Goal: Transaction & Acquisition: Purchase product/service

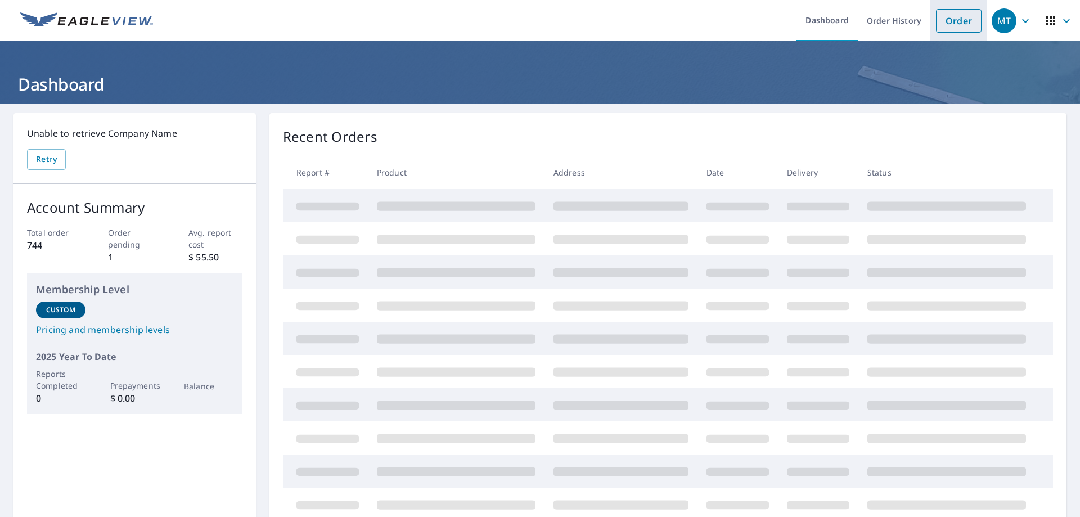
click at [945, 14] on link "Order" at bounding box center [959, 21] width 46 height 24
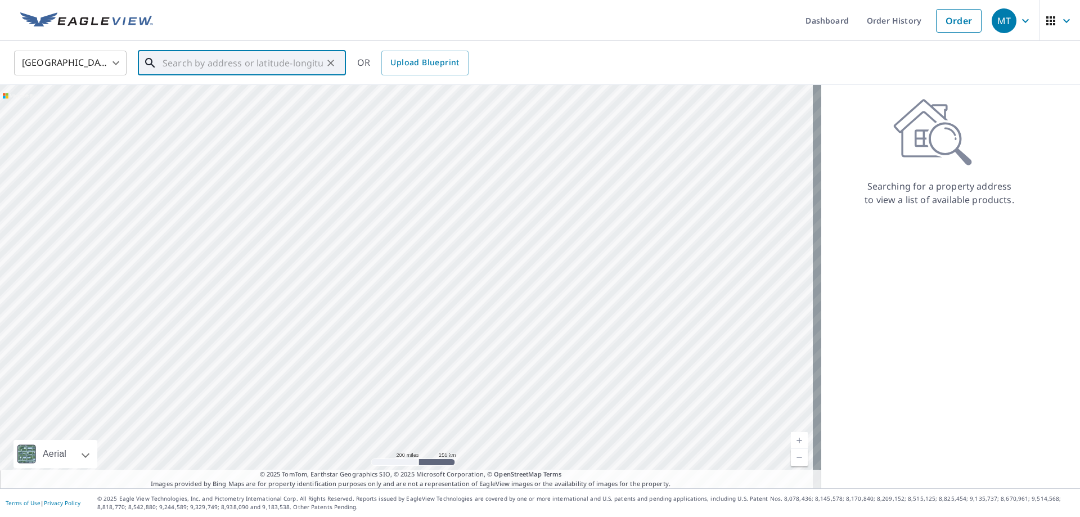
paste input "[STREET_ADDRESS]"
click at [257, 104] on p "[GEOGRAPHIC_DATA]" at bounding box center [248, 107] width 177 height 11
type input "[STREET_ADDRESS]"
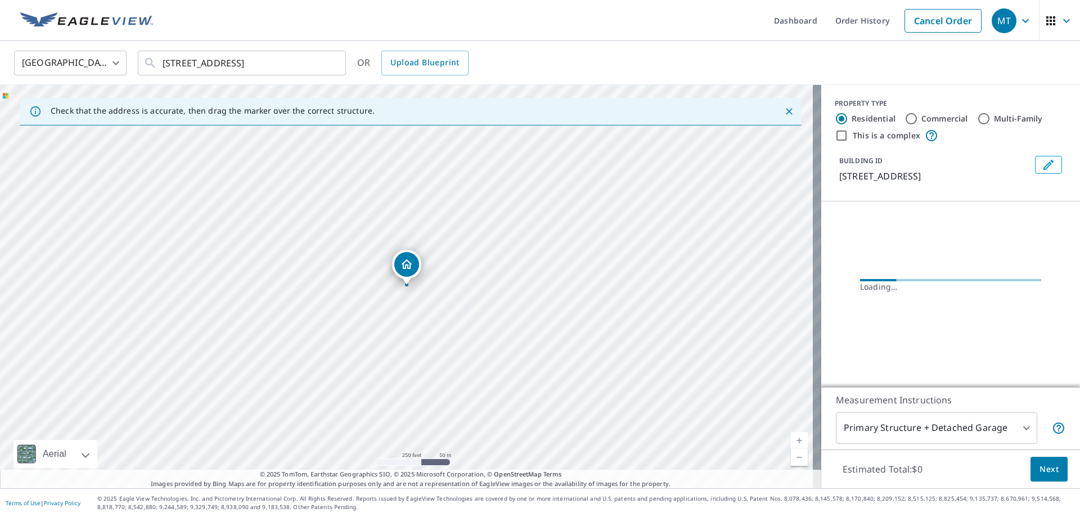
click at [1042, 469] on span "Next" at bounding box center [1049, 470] width 19 height 14
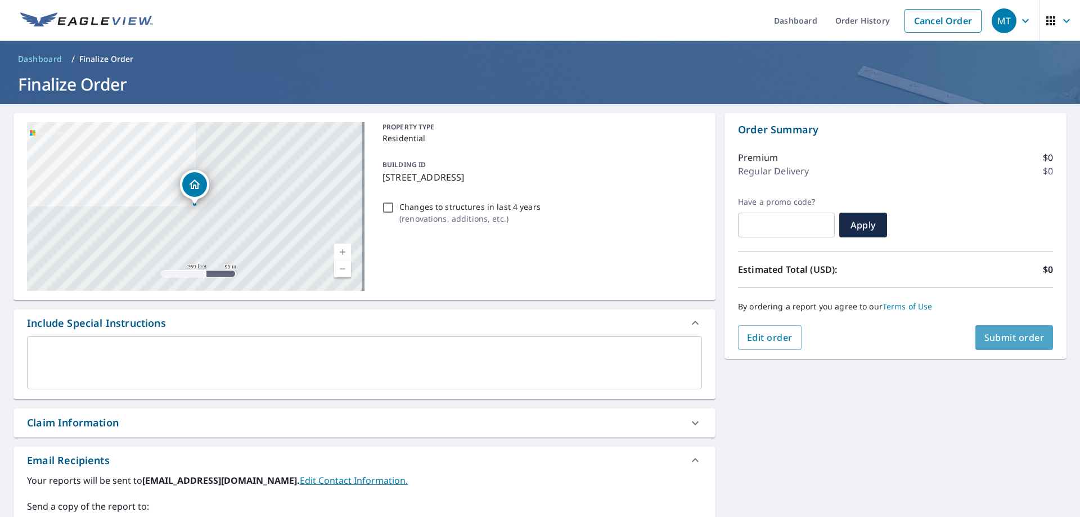
click at [993, 340] on span "Submit order" at bounding box center [1015, 337] width 60 height 12
